Goal: Book appointment/travel/reservation

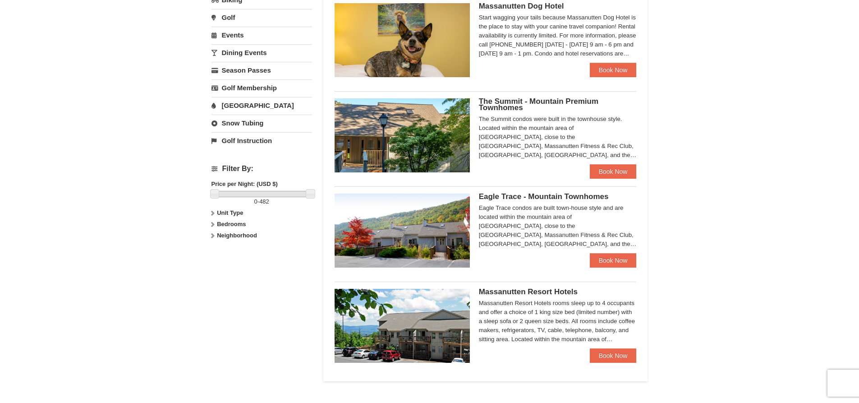
scroll to position [270, 0]
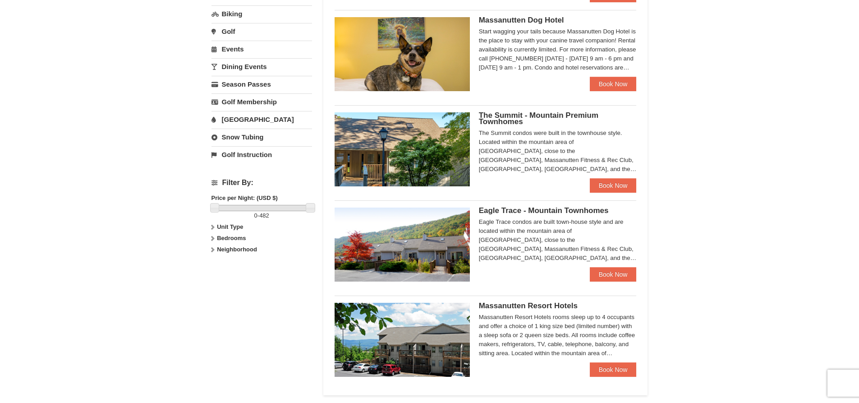
click at [483, 133] on div "The Summit condos were built in the townhouse style. Located within the mountai…" at bounding box center [558, 150] width 158 height 45
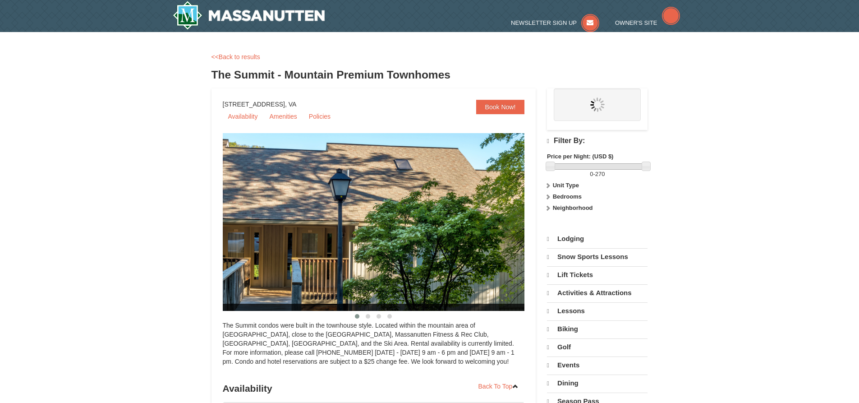
select select "10"
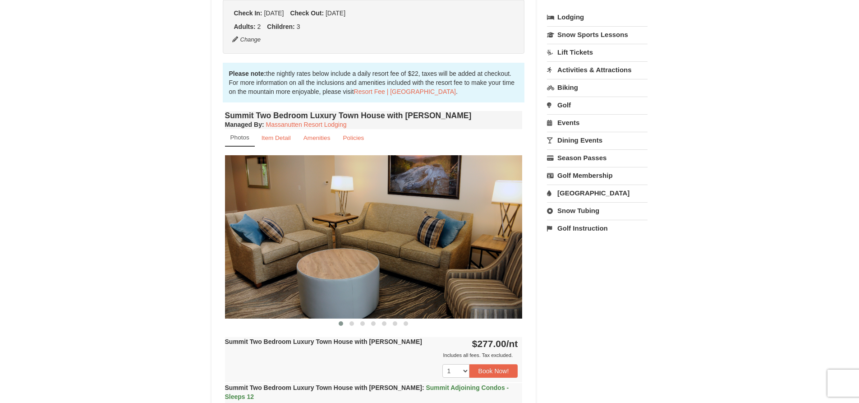
scroll to position [270, 0]
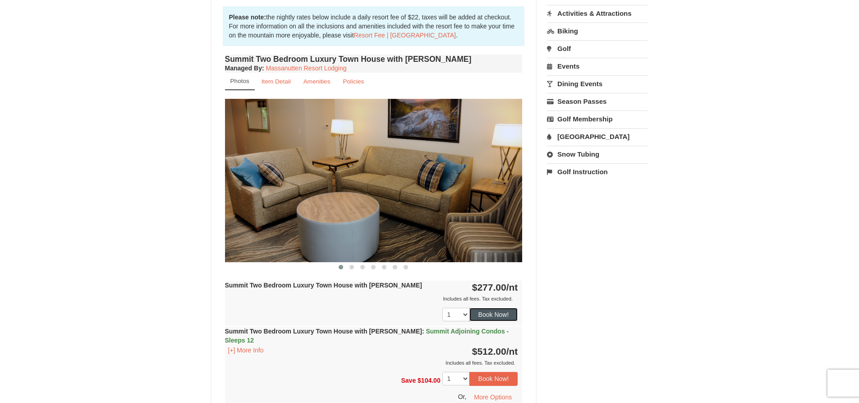
click at [489, 318] on button "Book Now!" at bounding box center [493, 314] width 49 height 14
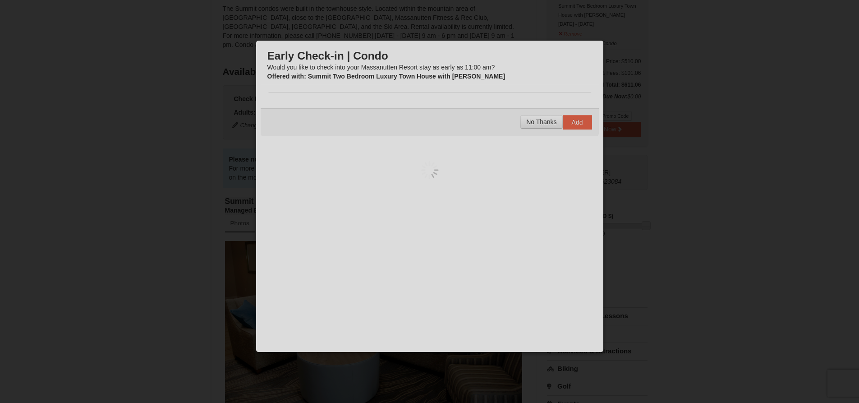
scroll to position [88, 0]
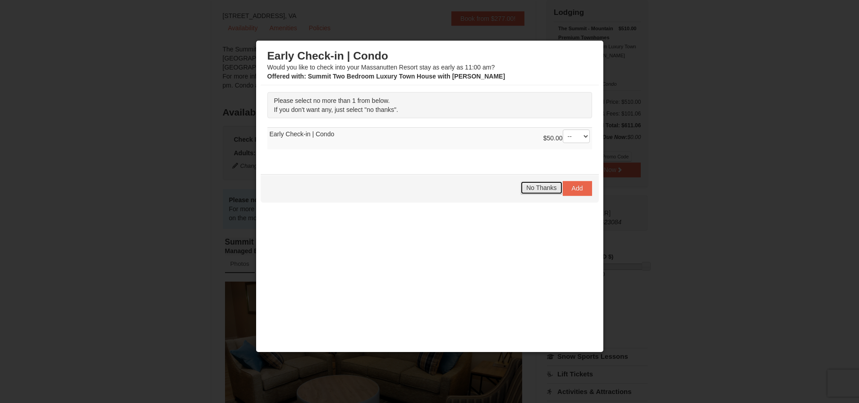
click at [532, 189] on span "No Thanks" at bounding box center [541, 187] width 30 height 7
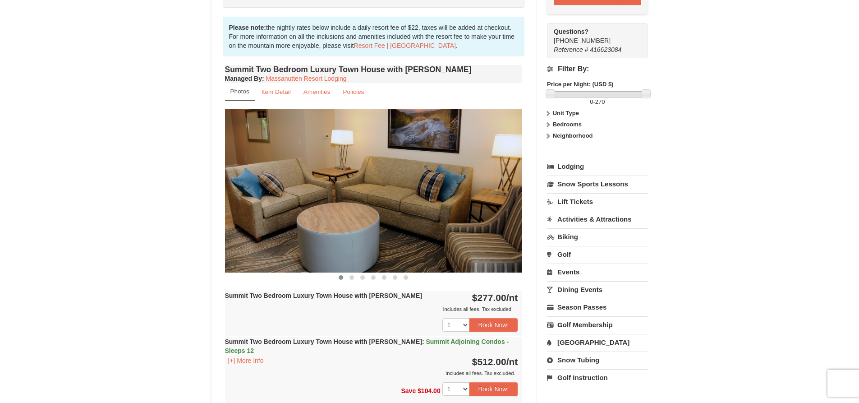
scroll to position [268, 0]
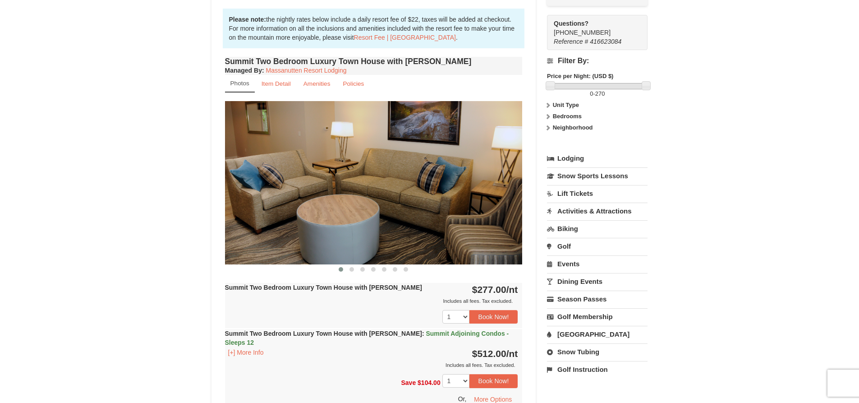
click at [517, 156] on img at bounding box center [373, 182] width 297 height 163
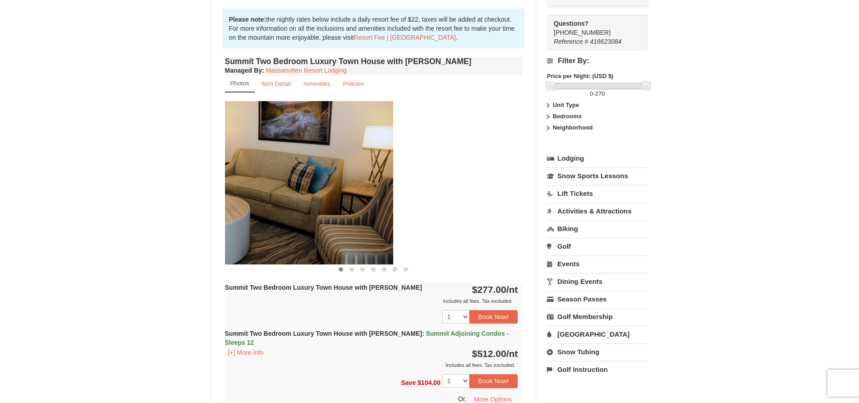
drag, startPoint x: 413, startPoint y: 191, endPoint x: 277, endPoint y: 193, distance: 135.7
click at [281, 193] on img at bounding box center [244, 182] width 297 height 163
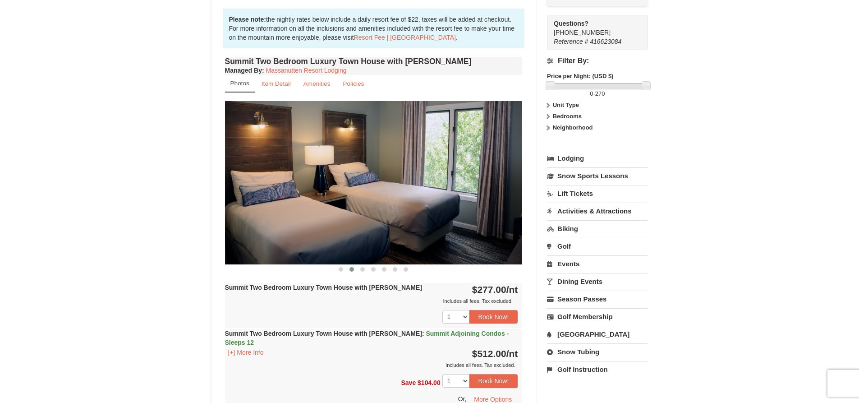
drag, startPoint x: 476, startPoint y: 183, endPoint x: 360, endPoint y: 183, distance: 116.3
click at [363, 183] on img at bounding box center [373, 182] width 297 height 163
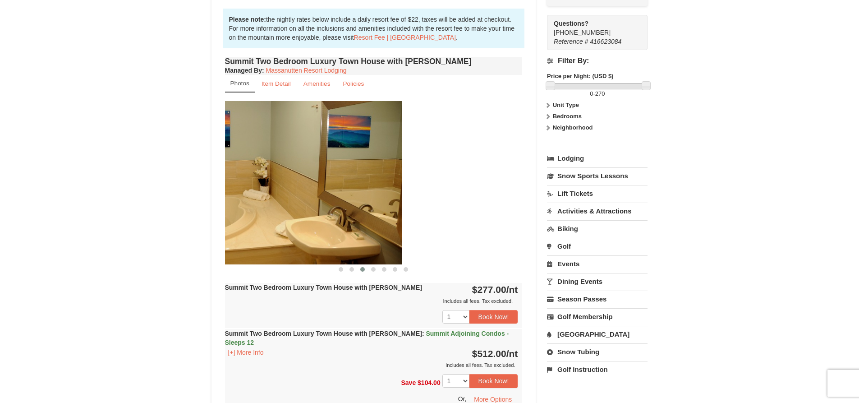
drag, startPoint x: 483, startPoint y: 174, endPoint x: 356, endPoint y: 177, distance: 126.7
click at [357, 178] on img at bounding box center [252, 182] width 297 height 163
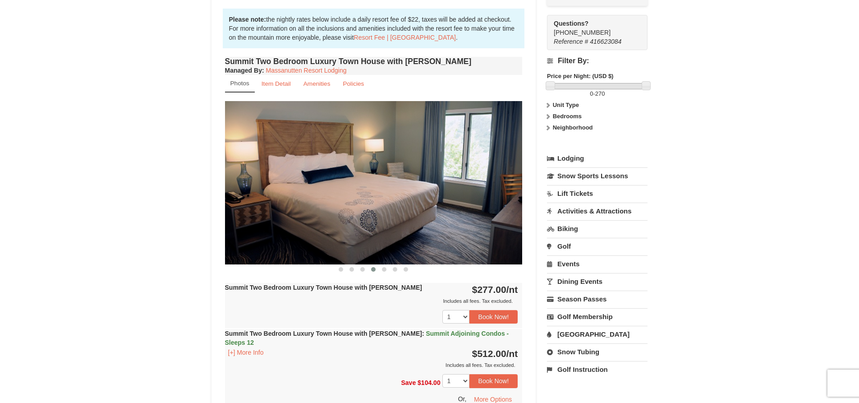
drag, startPoint x: 470, startPoint y: 175, endPoint x: 350, endPoint y: 186, distance: 120.9
click at [352, 186] on img at bounding box center [373, 182] width 297 height 163
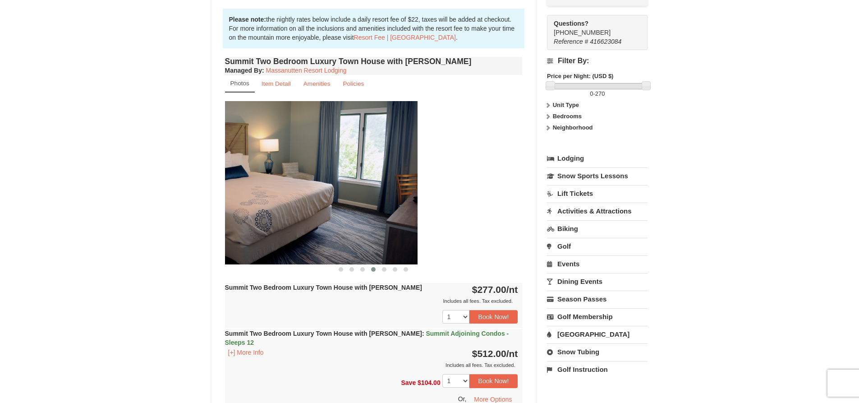
drag, startPoint x: 452, startPoint y: 184, endPoint x: 331, endPoint y: 187, distance: 121.3
click at [331, 188] on img at bounding box center [268, 182] width 297 height 163
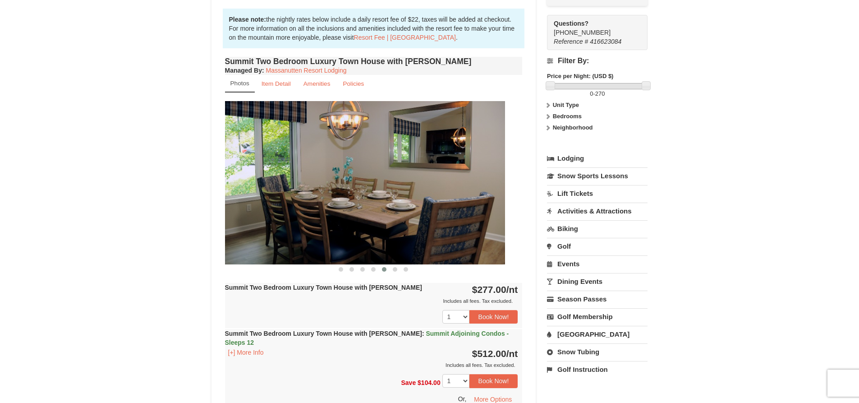
drag, startPoint x: 444, startPoint y: 178, endPoint x: 307, endPoint y: 181, distance: 136.6
click at [307, 181] on img at bounding box center [355, 182] width 297 height 163
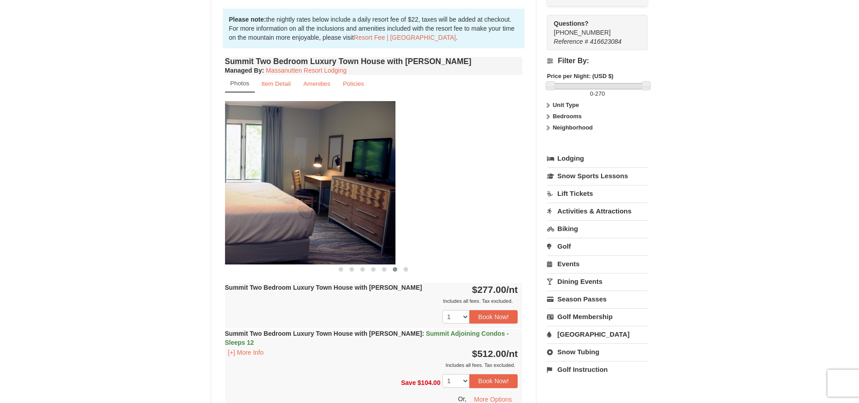
drag, startPoint x: 431, startPoint y: 188, endPoint x: 295, endPoint y: 189, distance: 136.6
click at [296, 189] on img at bounding box center [246, 182] width 297 height 163
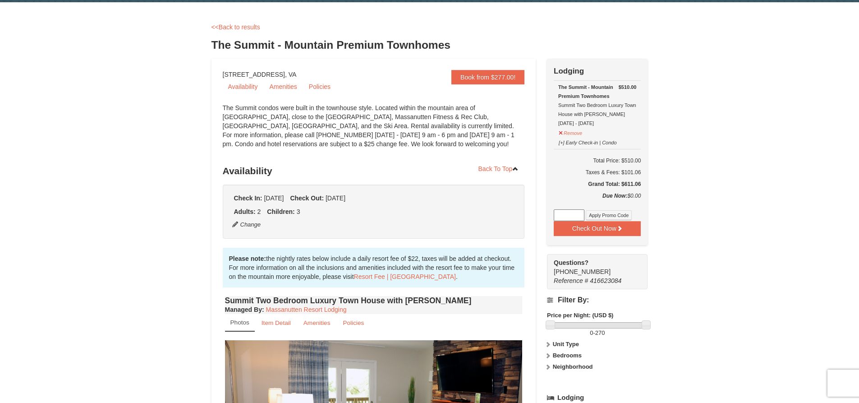
scroll to position [0, 0]
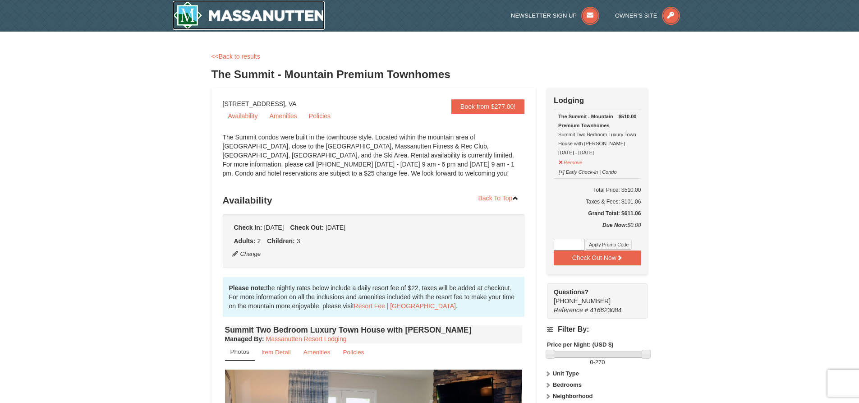
click at [268, 17] on img at bounding box center [249, 15] width 152 height 29
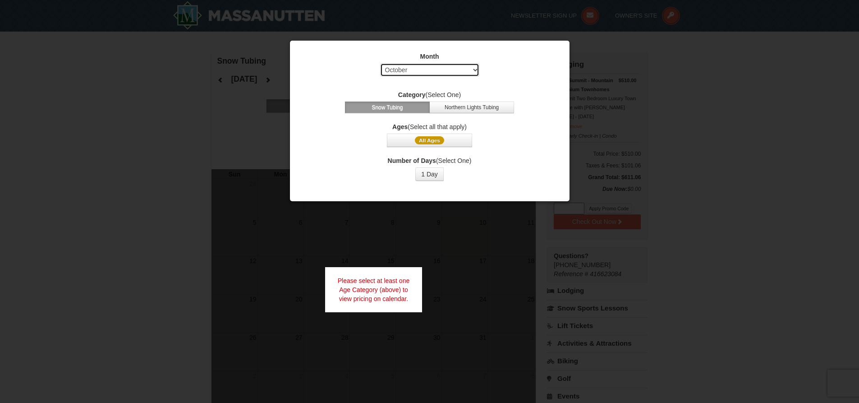
click at [449, 66] on select "Select October November December January February March April May June July Aug…" at bounding box center [429, 70] width 99 height 14
click at [380, 63] on select "Select October November December January February March April May June July Aug…" at bounding box center [429, 70] width 99 height 14
click at [432, 141] on span "All Ages" at bounding box center [429, 140] width 29 height 8
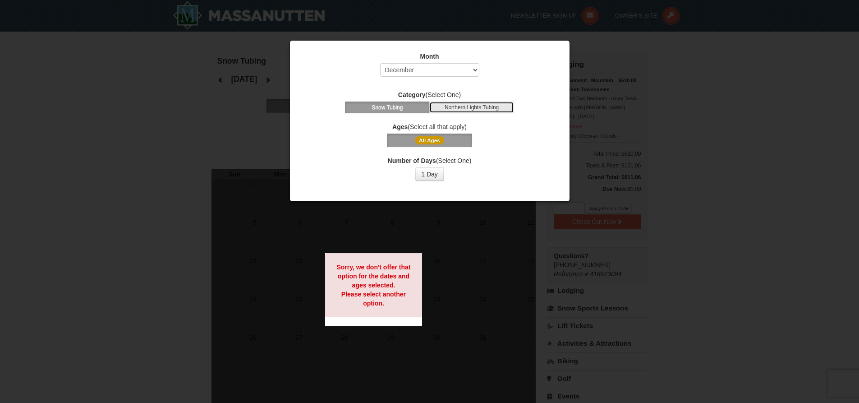
click at [458, 104] on button "Northern Lights Tubing" at bounding box center [471, 107] width 85 height 12
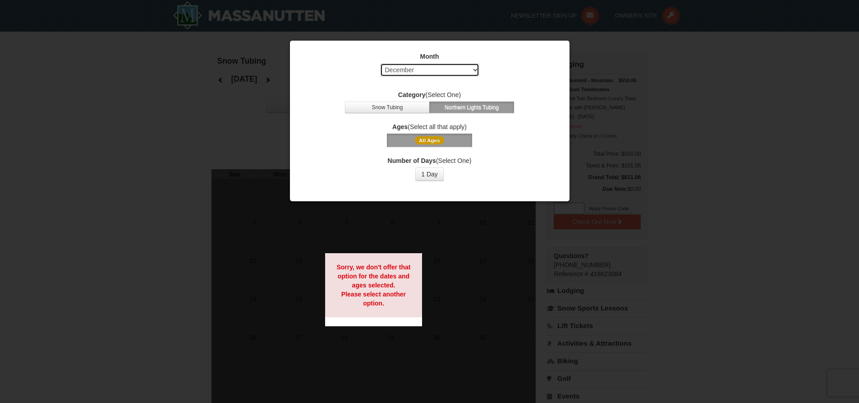
click at [453, 70] on select "Select October November December January February March April May June July Aug…" at bounding box center [429, 70] width 99 height 14
click at [380, 63] on select "Select October November December January February March April May June July Aug…" at bounding box center [429, 70] width 99 height 14
click at [438, 69] on select "Select October November December January February March April May June July Aug…" at bounding box center [429, 70] width 99 height 14
click at [380, 63] on select "Select October November December January February March April May June July Aug…" at bounding box center [429, 70] width 99 height 14
click at [424, 69] on select "Select October November December January February March April May June July Aug…" at bounding box center [429, 70] width 99 height 14
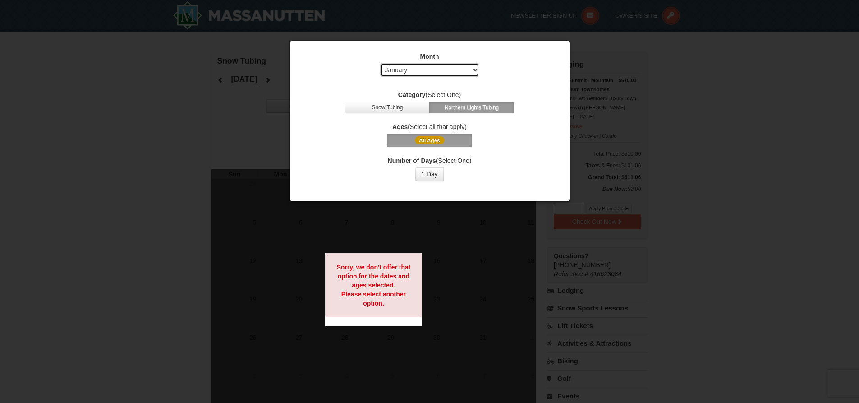
click at [380, 63] on select "Select October November December January February March April May June July Aug…" at bounding box center [429, 70] width 99 height 14
click at [417, 71] on select "Select October November December January February March April May June July Aug…" at bounding box center [429, 70] width 99 height 14
select select "12"
click at [380, 63] on select "Select October November December January February March April May June July Aug…" at bounding box center [429, 70] width 99 height 14
click at [433, 175] on button "1 Day" at bounding box center [429, 174] width 28 height 14
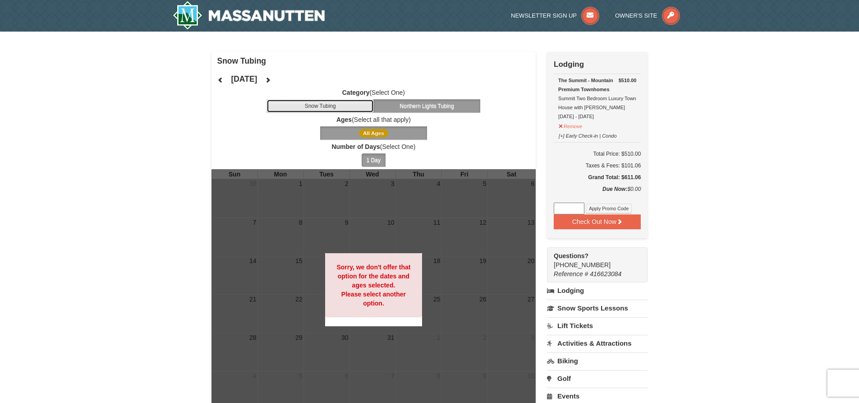
click at [293, 103] on button "Snow Tubing" at bounding box center [319, 106] width 107 height 14
click at [404, 103] on button "Northern Lights Tubing" at bounding box center [426, 106] width 107 height 14
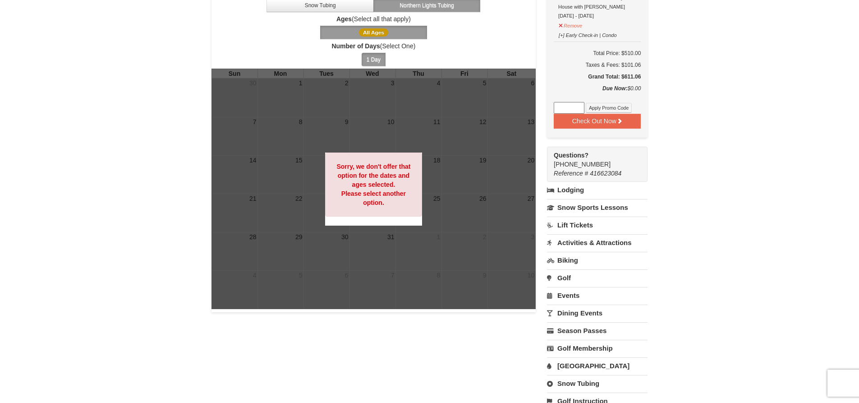
scroll to position [135, 0]
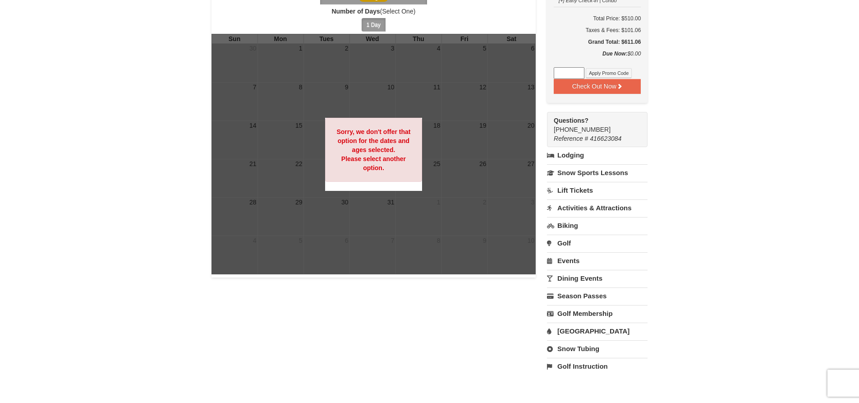
click at [581, 352] on link "Snow Tubing" at bounding box center [597, 348] width 101 height 17
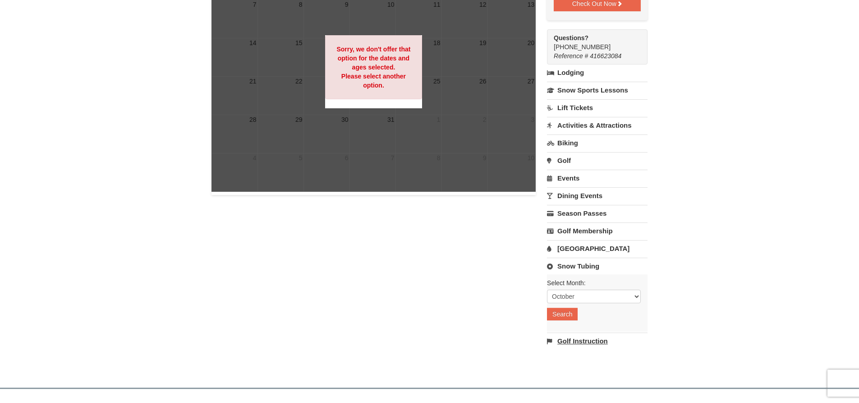
scroll to position [225, 0]
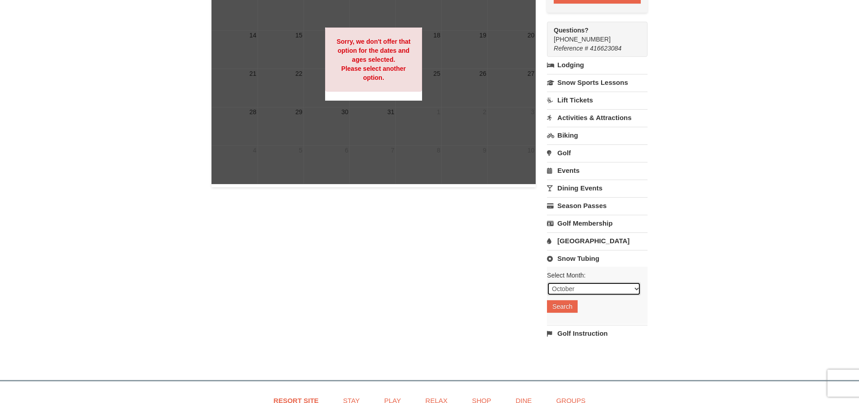
click at [587, 289] on select "October November December January February March April May June July August Sep…" at bounding box center [594, 289] width 94 height 14
select select "12"
click at [547, 282] on select "October November December January February March April May June July August Sep…" at bounding box center [594, 289] width 94 height 14
click at [573, 309] on button "Search" at bounding box center [562, 306] width 31 height 13
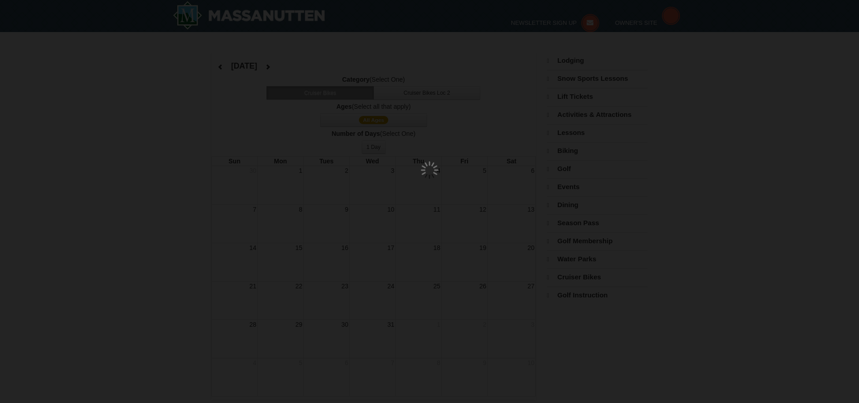
select select "12"
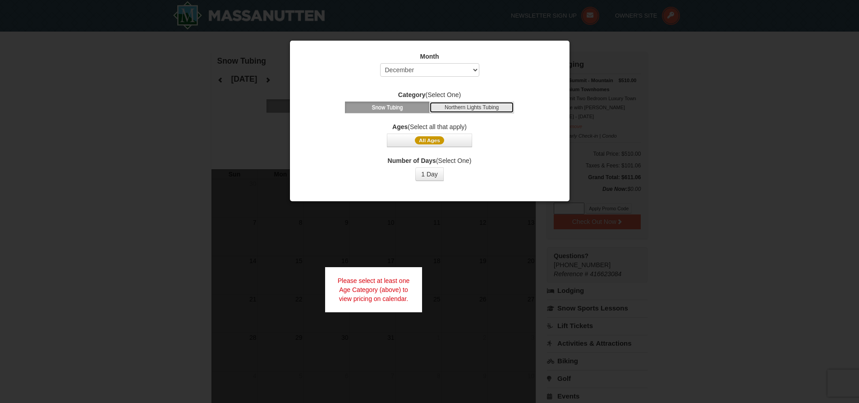
click at [441, 102] on button "Northern Lights Tubing" at bounding box center [471, 107] width 85 height 12
click at [425, 141] on span "All Ages" at bounding box center [429, 140] width 29 height 8
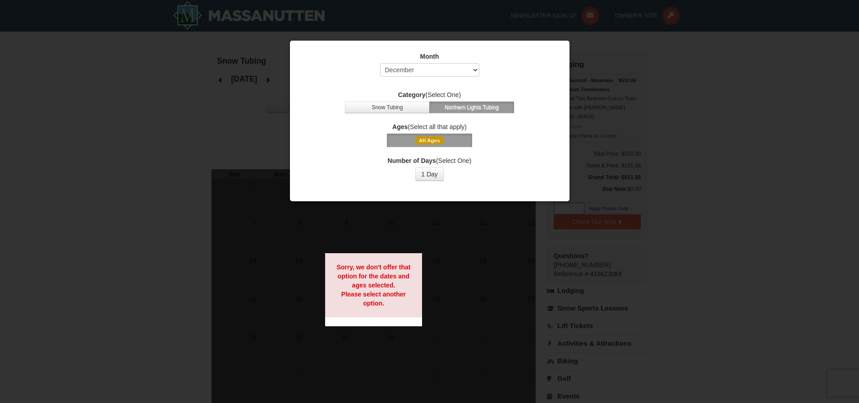
click at [429, 125] on label "Ages (Select all that apply)" at bounding box center [429, 126] width 257 height 9
click at [404, 144] on button "All Ages" at bounding box center [429, 140] width 85 height 14
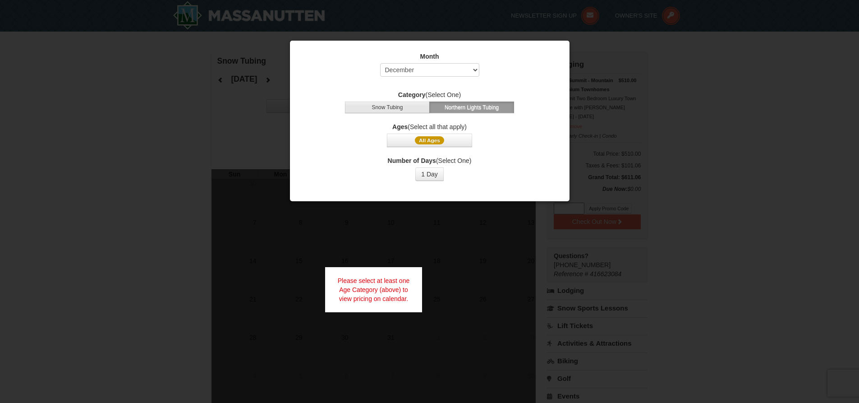
drag, startPoint x: 397, startPoint y: 100, endPoint x: 397, endPoint y: 106, distance: 6.3
click at [397, 100] on div "Category (Select One) Snow Tubing Northern Lights Tubing" at bounding box center [429, 101] width 257 height 23
click at [397, 106] on button "Snow Tubing" at bounding box center [387, 107] width 85 height 12
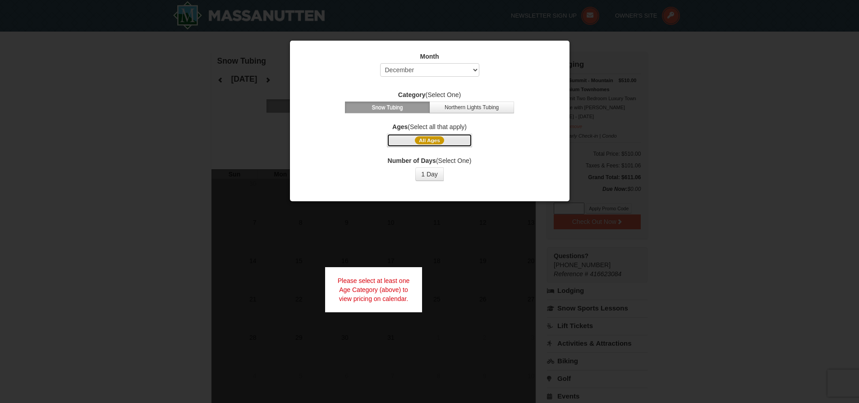
click at [429, 142] on span "All Ages" at bounding box center [429, 140] width 29 height 8
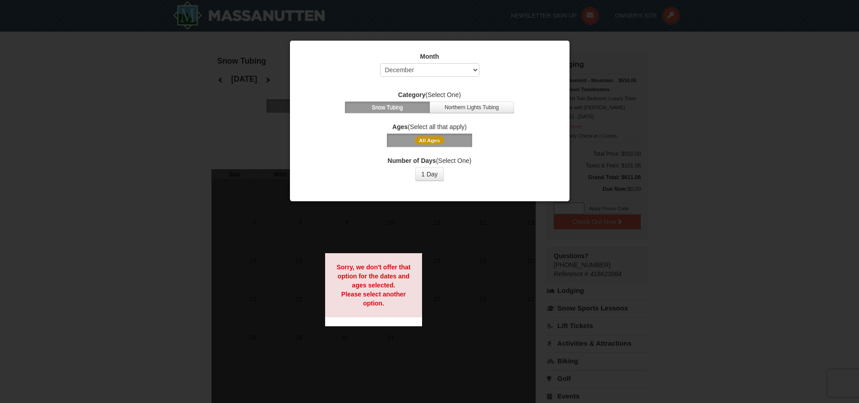
click at [582, 87] on div at bounding box center [429, 201] width 859 height 403
click at [426, 171] on button "1 Day" at bounding box center [429, 174] width 28 height 14
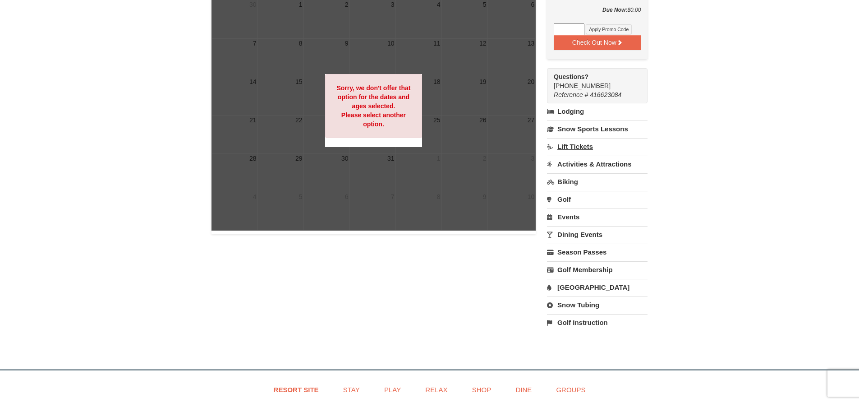
scroll to position [180, 0]
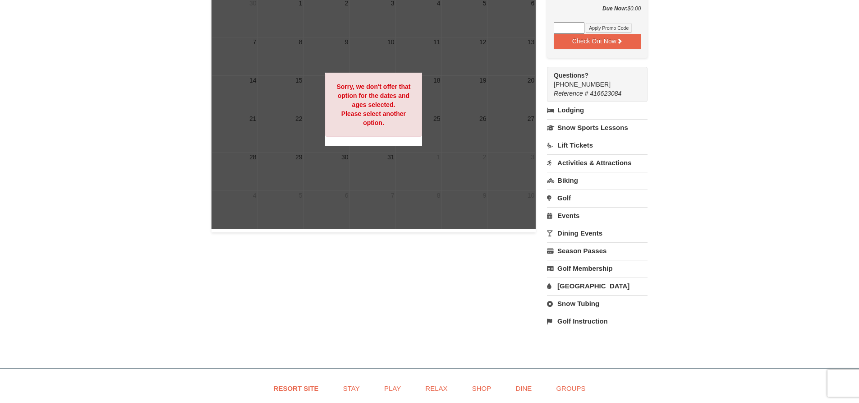
click at [565, 183] on link "Biking" at bounding box center [597, 180] width 101 height 17
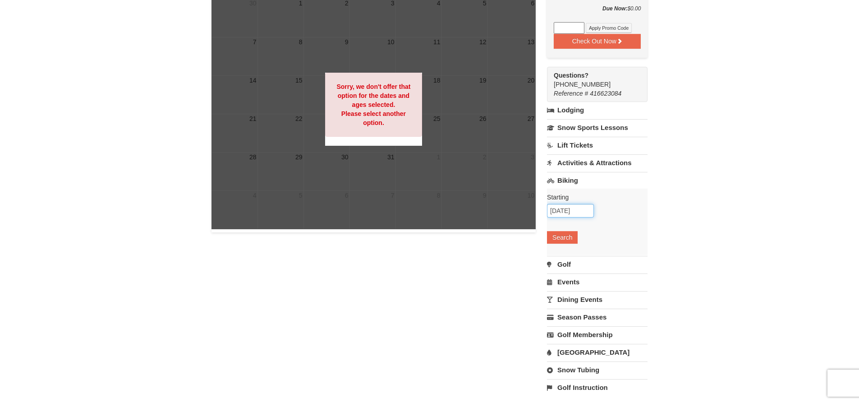
click at [572, 213] on input "10/10/2025" at bounding box center [570, 211] width 47 height 14
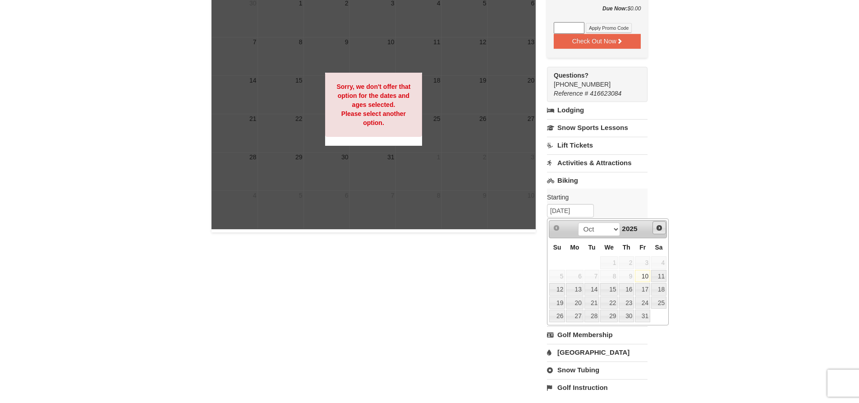
click at [658, 227] on span "Next" at bounding box center [658, 227] width 7 height 7
click at [657, 227] on span "Next" at bounding box center [658, 227] width 7 height 7
click at [647, 263] on link "5" at bounding box center [642, 262] width 15 height 13
type input "[DATE]"
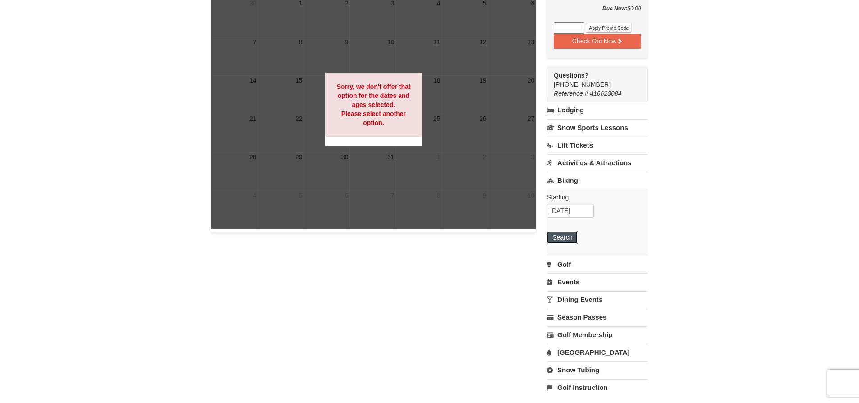
click at [566, 238] on button "Search" at bounding box center [562, 237] width 31 height 13
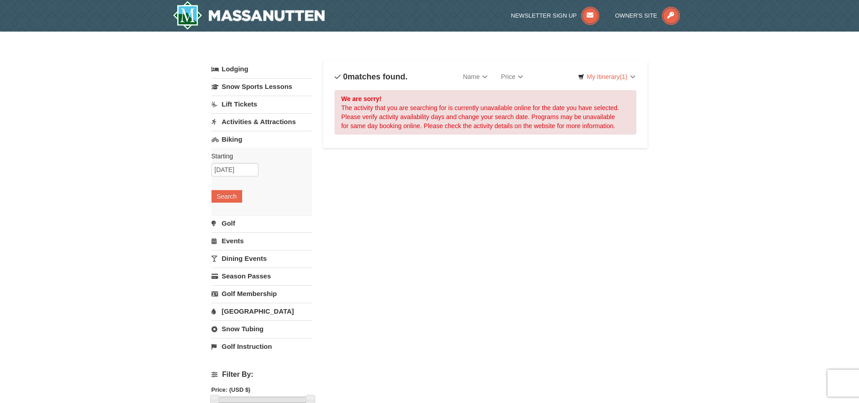
click at [238, 309] on link "[GEOGRAPHIC_DATA]" at bounding box center [261, 310] width 101 height 17
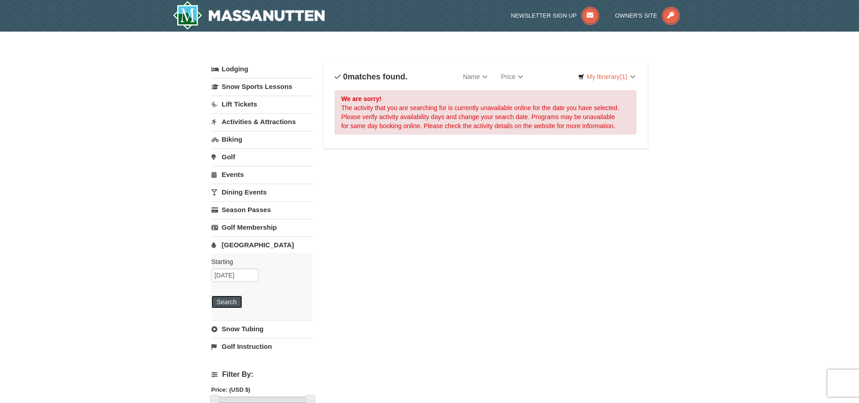
click at [232, 301] on button "Search" at bounding box center [226, 301] width 31 height 13
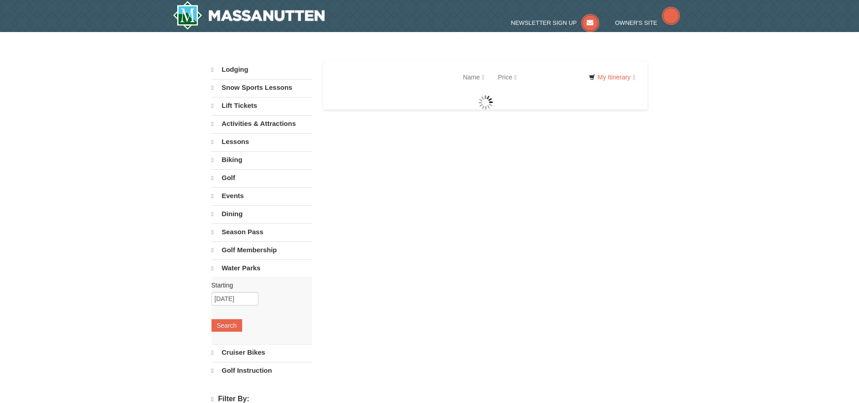
select select "10"
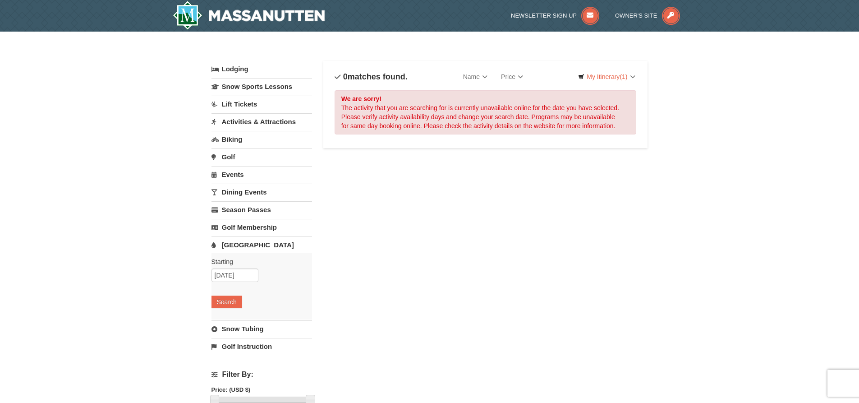
click at [238, 64] on link "Lodging" at bounding box center [261, 69] width 101 height 16
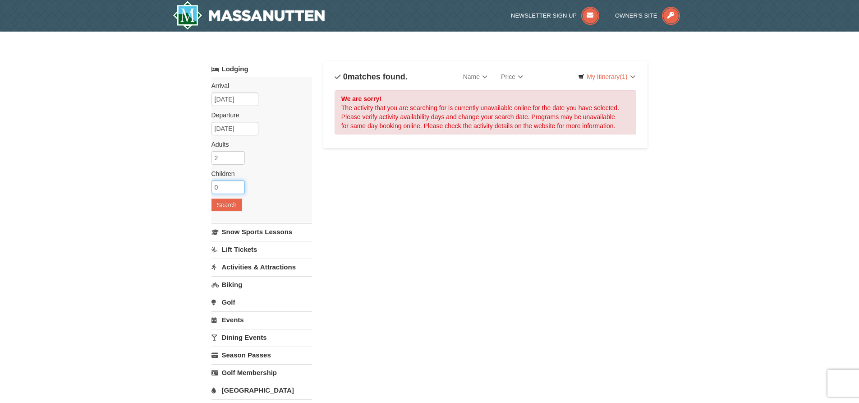
click at [226, 187] on input "0" at bounding box center [227, 187] width 33 height 14
click at [236, 184] on input "1" at bounding box center [227, 187] width 33 height 14
click at [236, 184] on input "2" at bounding box center [227, 187] width 33 height 14
type input "3"
click at [238, 184] on input "3" at bounding box center [227, 187] width 33 height 14
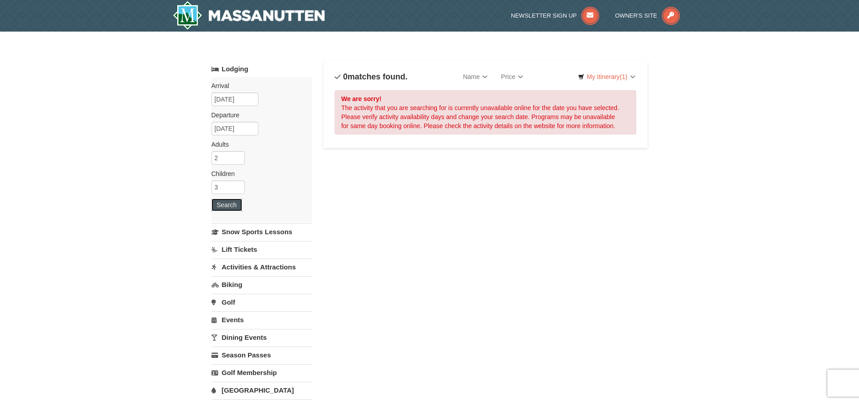
click at [224, 203] on button "Search" at bounding box center [226, 204] width 31 height 13
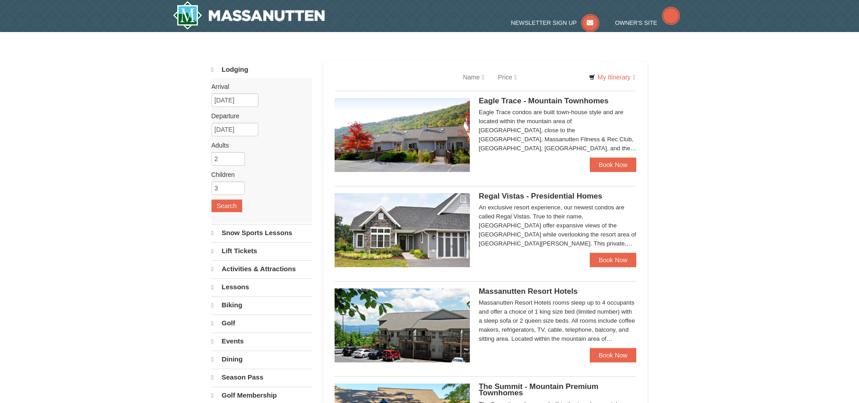
select select "10"
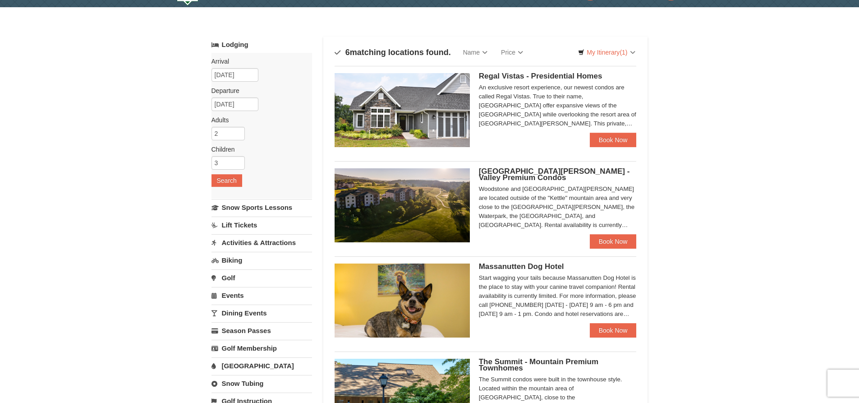
scroll to position [45, 0]
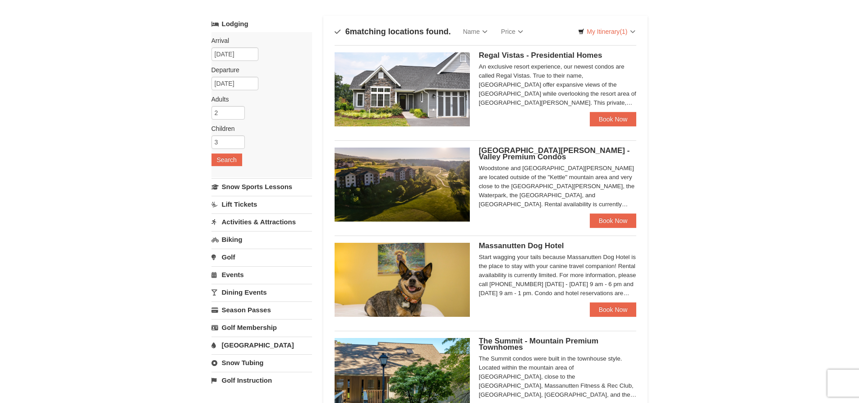
click at [249, 223] on link "Activities & Attractions" at bounding box center [261, 221] width 101 height 17
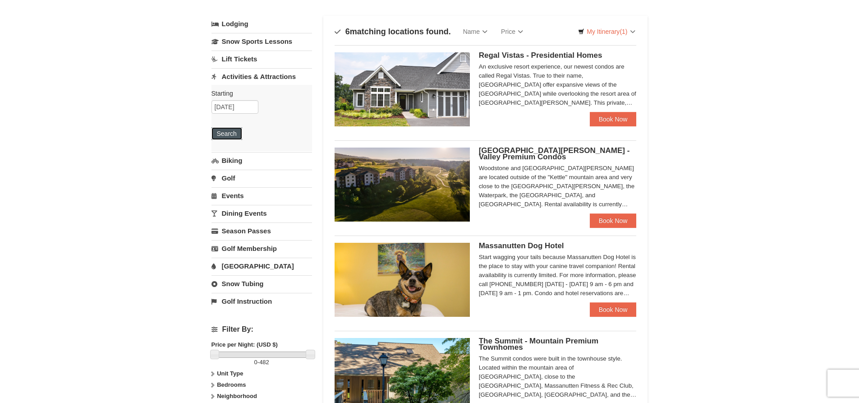
click at [229, 130] on button "Search" at bounding box center [226, 133] width 31 height 13
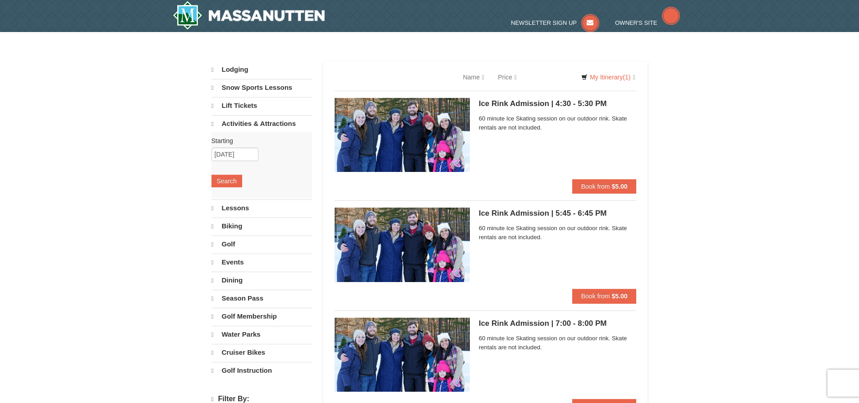
select select "10"
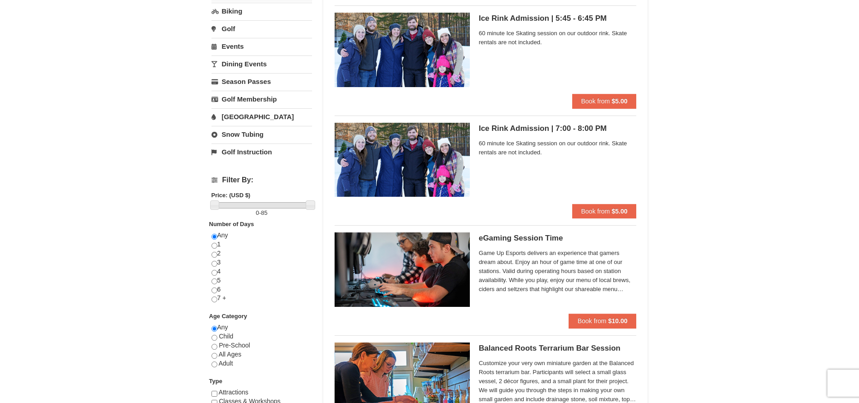
scroll to position [90, 0]
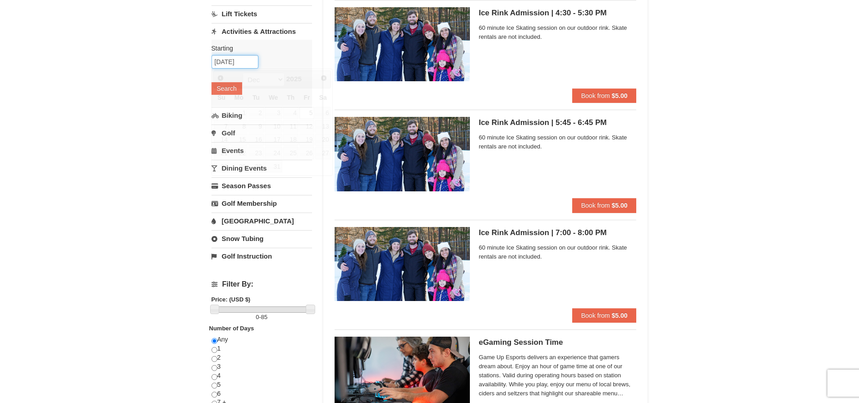
click at [240, 60] on input "12/05/2025" at bounding box center [234, 62] width 47 height 14
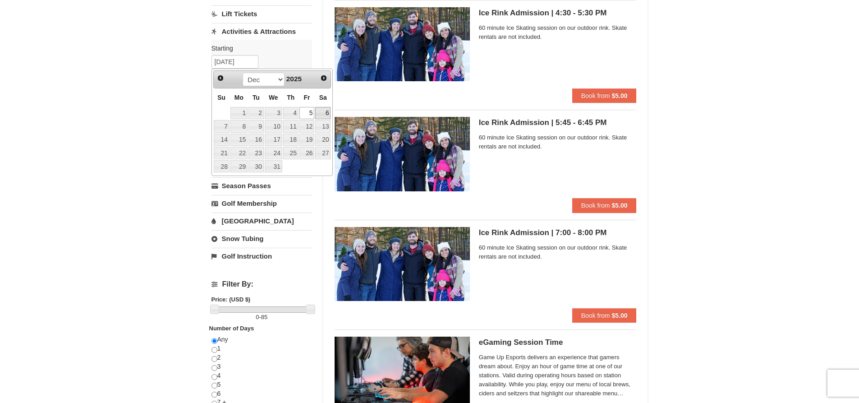
click at [320, 111] on link "6" at bounding box center [322, 113] width 15 height 13
type input "[DATE]"
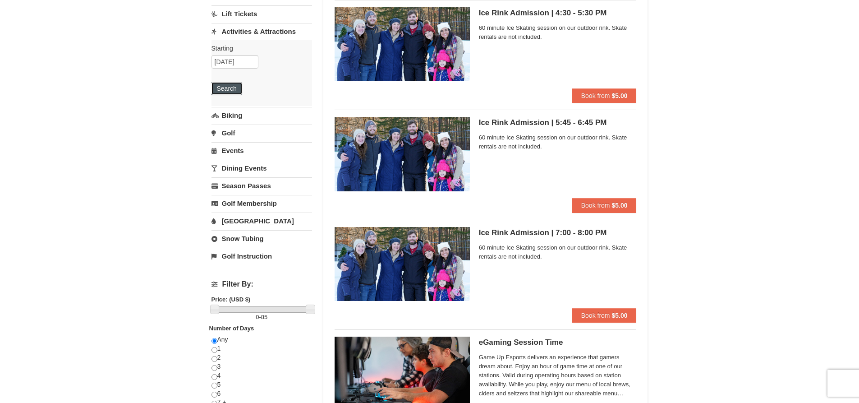
click at [238, 90] on button "Search" at bounding box center [226, 88] width 31 height 13
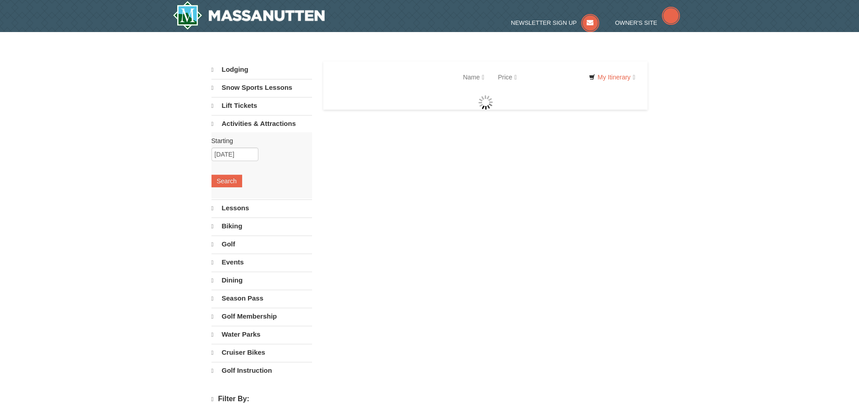
select select "10"
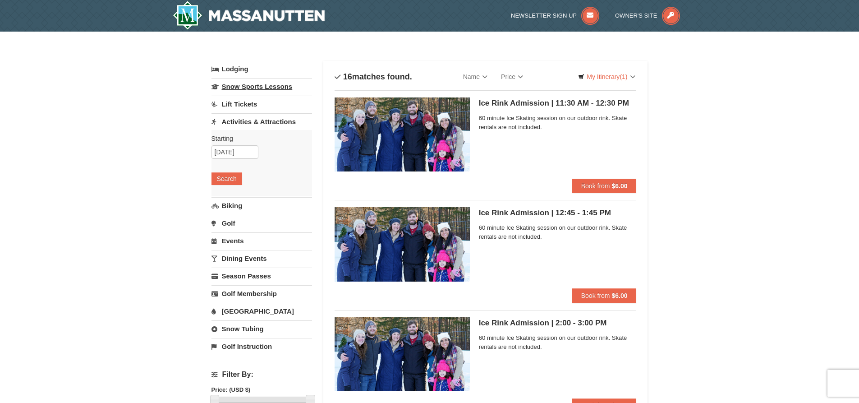
click at [242, 84] on link "Snow Sports Lessons" at bounding box center [261, 86] width 101 height 17
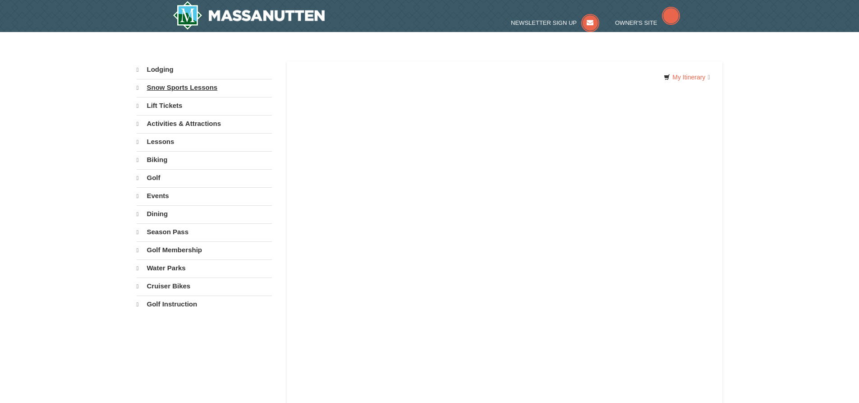
select select "10"
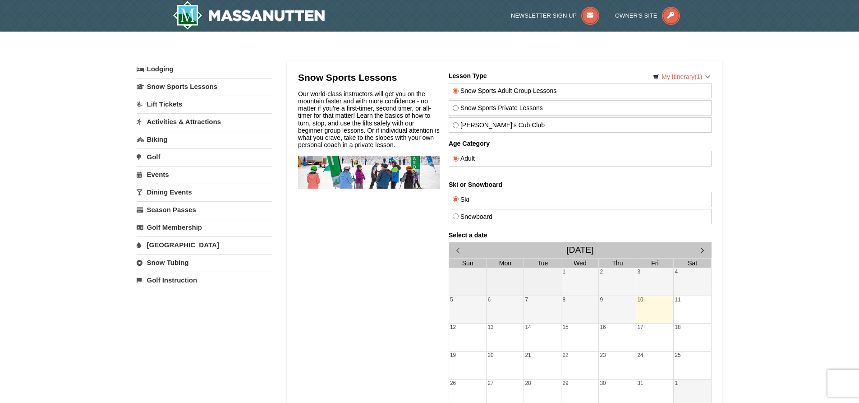
click at [470, 218] on label "Snowboard" at bounding box center [579, 216] width 255 height 7
click at [458, 218] on input "Snowboard" at bounding box center [455, 216] width 6 height 6
radio input "true"
click at [701, 251] on span "button" at bounding box center [701, 249] width 9 height 9
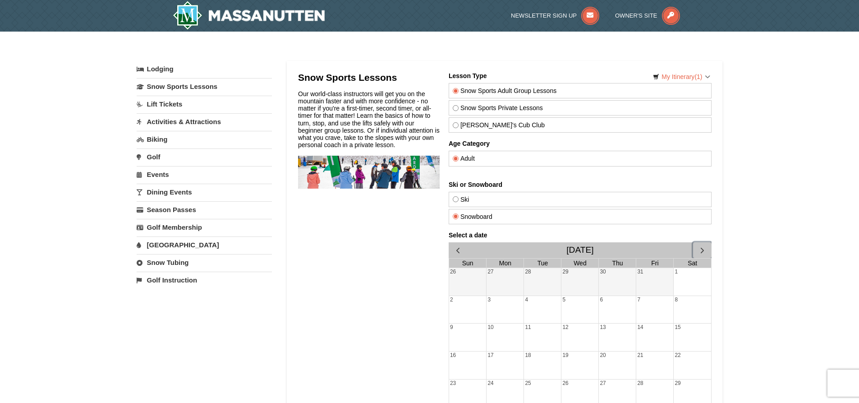
click at [701, 251] on span "button" at bounding box center [701, 249] width 9 height 9
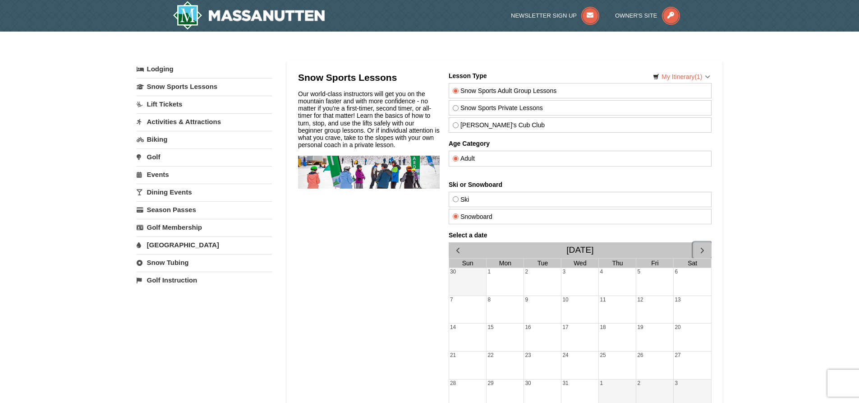
click at [686, 285] on div "6" at bounding box center [691, 281] width 37 height 27
click at [495, 280] on div "1" at bounding box center [504, 281] width 37 height 27
click at [551, 282] on div "2" at bounding box center [541, 281] width 37 height 27
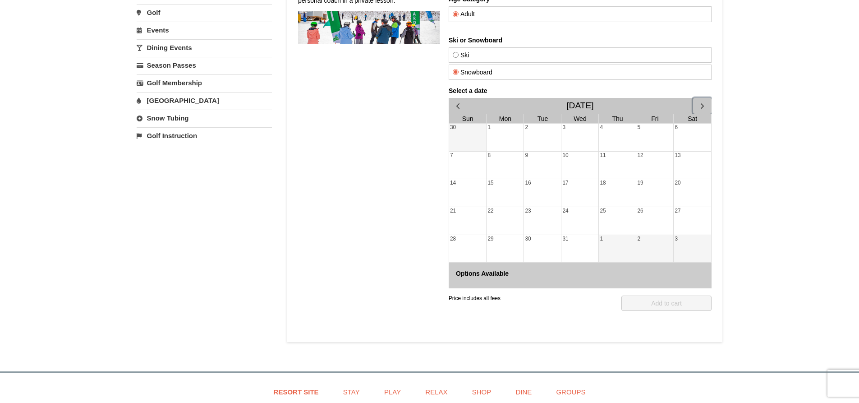
scroll to position [180, 0]
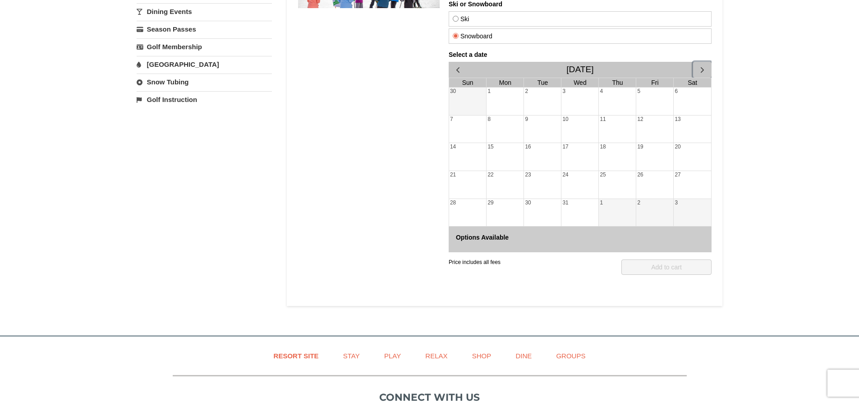
click at [638, 184] on div "26" at bounding box center [654, 184] width 37 height 27
click at [491, 186] on div "22" at bounding box center [504, 184] width 37 height 27
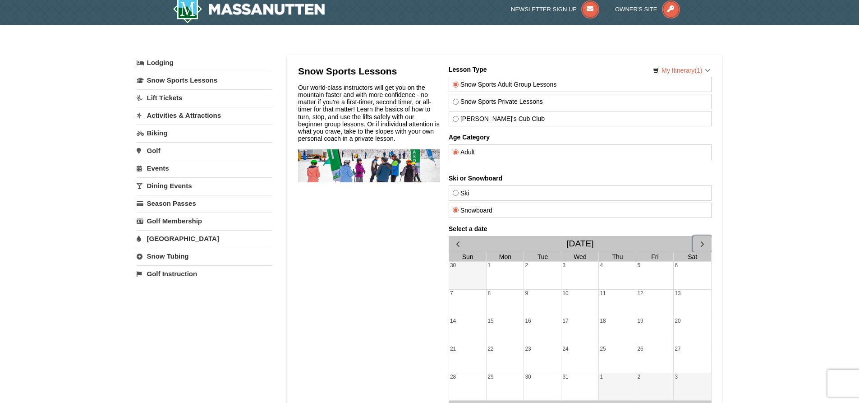
scroll to position [0, 0]
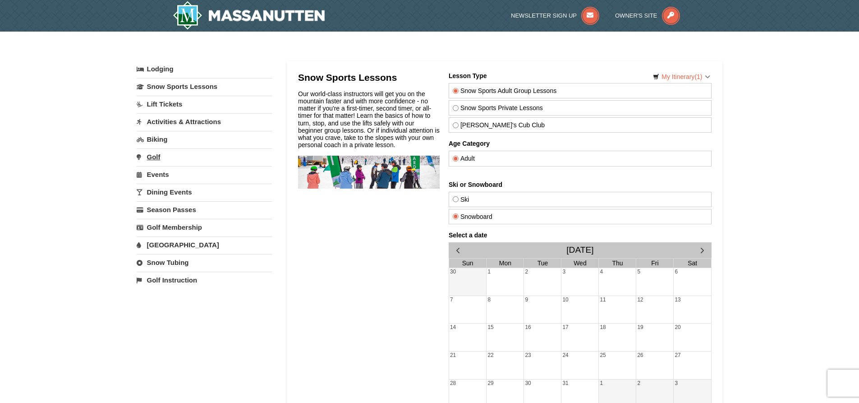
click at [178, 158] on link "Golf" at bounding box center [204, 156] width 135 height 17
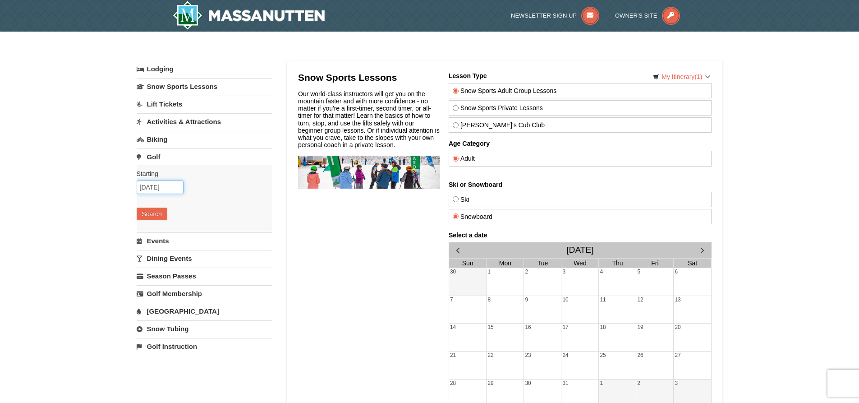
click at [163, 186] on input "10/10/2025" at bounding box center [160, 187] width 47 height 14
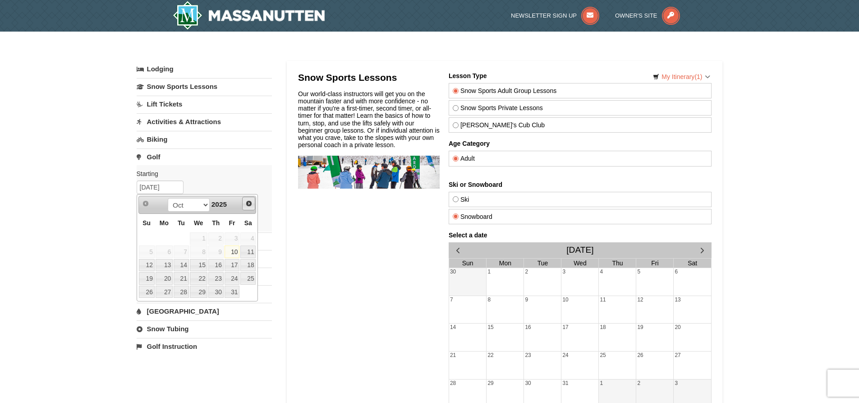
click at [251, 199] on link "Next" at bounding box center [249, 204] width 14 height 14
click at [251, 200] on span "Next" at bounding box center [248, 203] width 7 height 7
click at [243, 237] on link "6" at bounding box center [247, 238] width 15 height 13
type input "[DATE]"
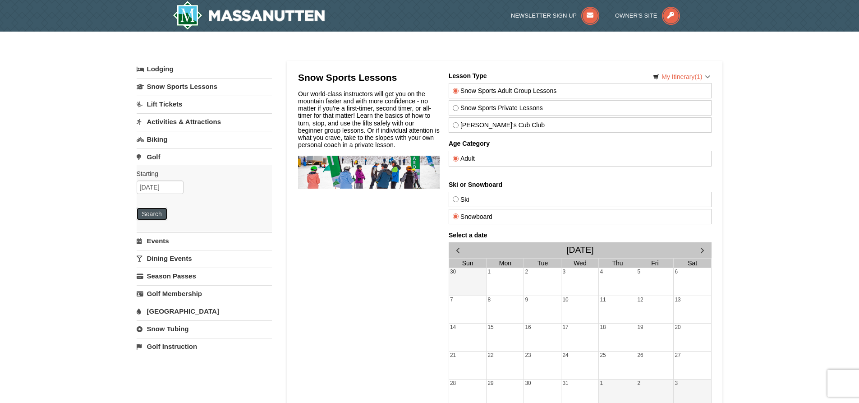
click at [148, 210] on button "Search" at bounding box center [152, 213] width 31 height 13
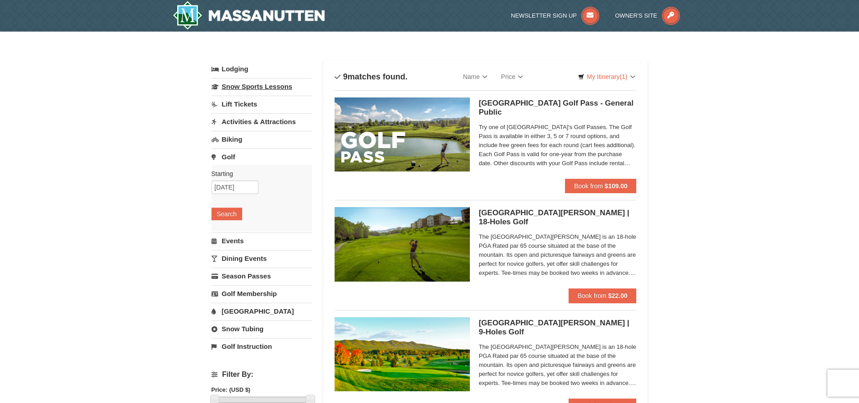
click at [248, 84] on link "Snow Sports Lessons" at bounding box center [261, 86] width 101 height 17
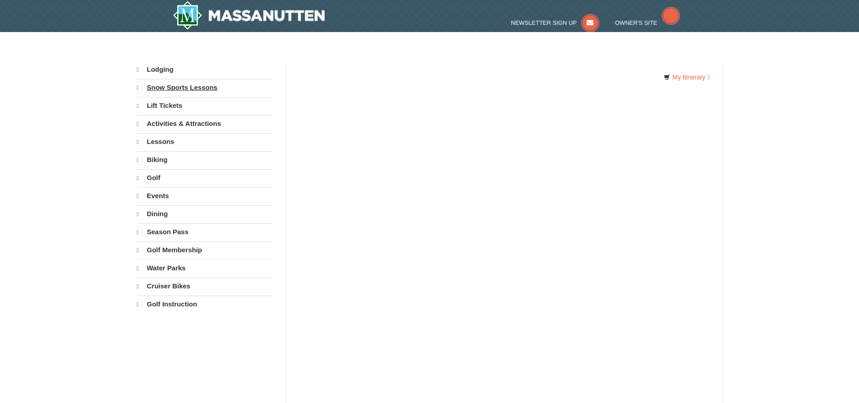
select select "10"
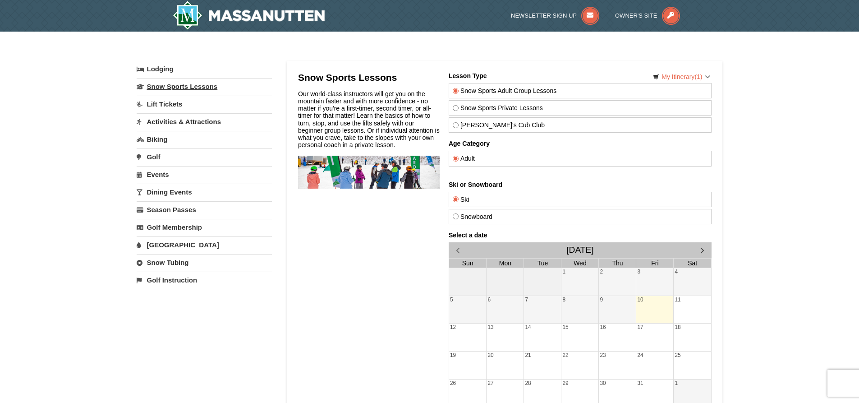
click at [175, 91] on link "Snow Sports Lessons" at bounding box center [204, 86] width 135 height 17
click at [167, 261] on link "Snow Tubing" at bounding box center [204, 262] width 135 height 17
click at [163, 290] on select "October November December January February March April May June July August Sep…" at bounding box center [201, 293] width 128 height 14
select select "12"
click at [137, 286] on select "October November December January February March April May June July August Sep…" at bounding box center [201, 293] width 128 height 14
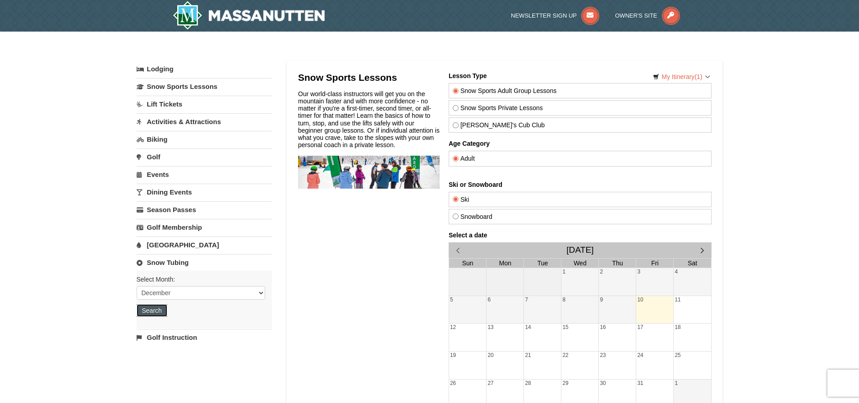
click at [161, 311] on button "Search" at bounding box center [152, 310] width 31 height 13
